Goal: Transaction & Acquisition: Register for event/course

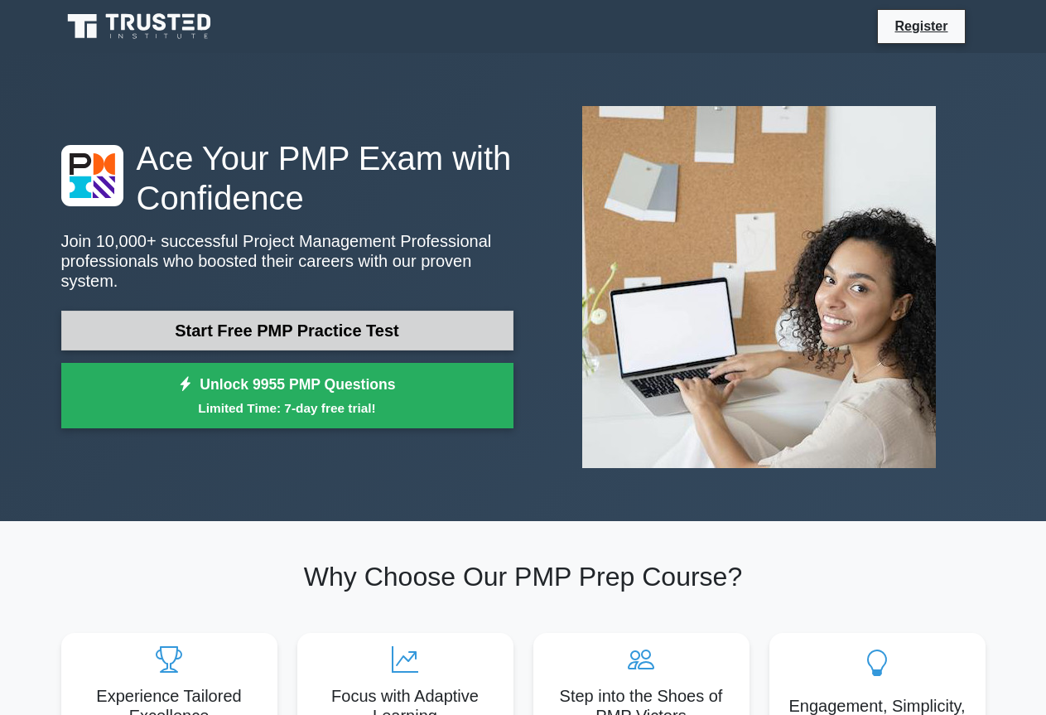
click at [323, 323] on link "Start Free PMP Practice Test" at bounding box center [287, 331] width 452 height 40
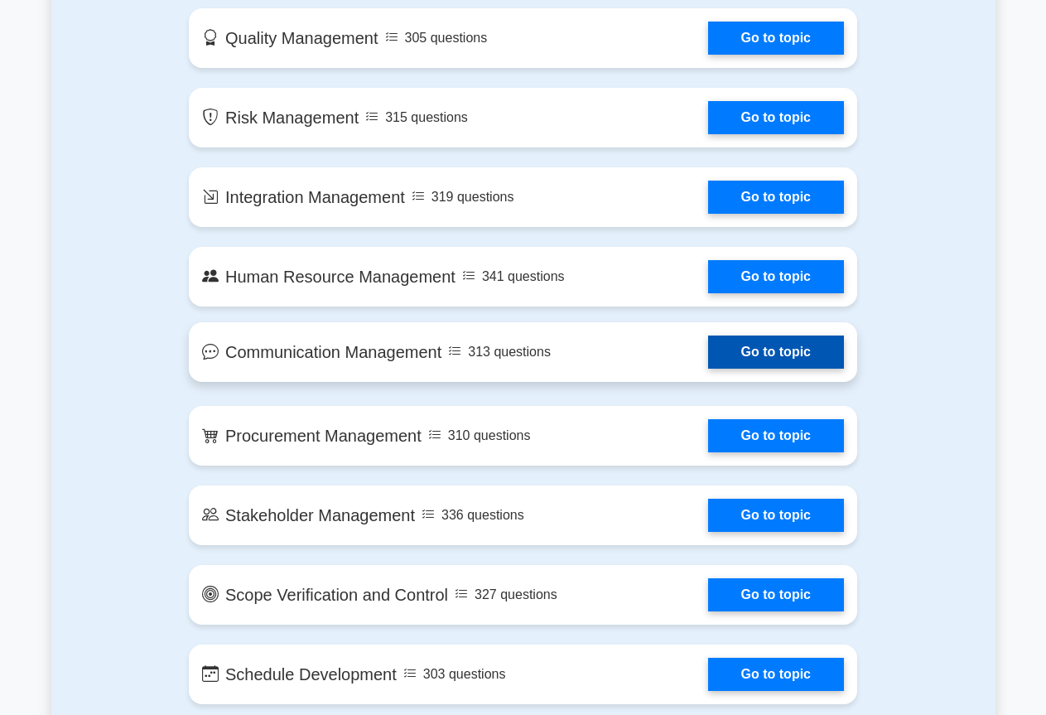
scroll to position [1243, 0]
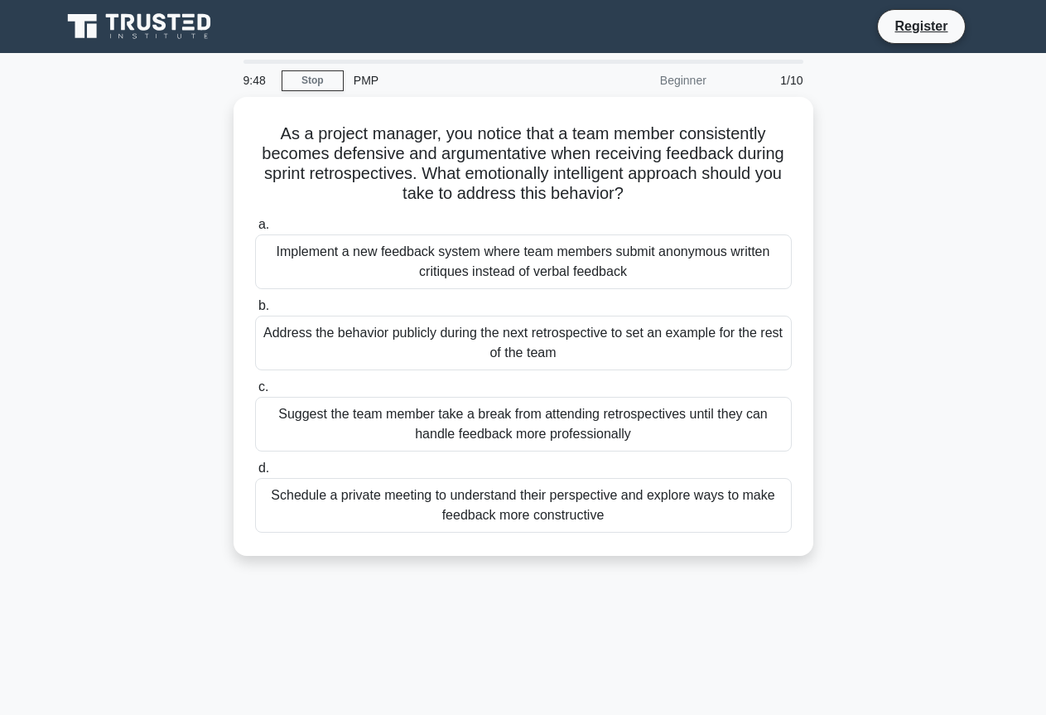
click at [808, 81] on div "1/10" at bounding box center [765, 80] width 97 height 33
click at [926, 19] on link "Register" at bounding box center [921, 26] width 73 height 21
